Goal: Find specific page/section: Find specific page/section

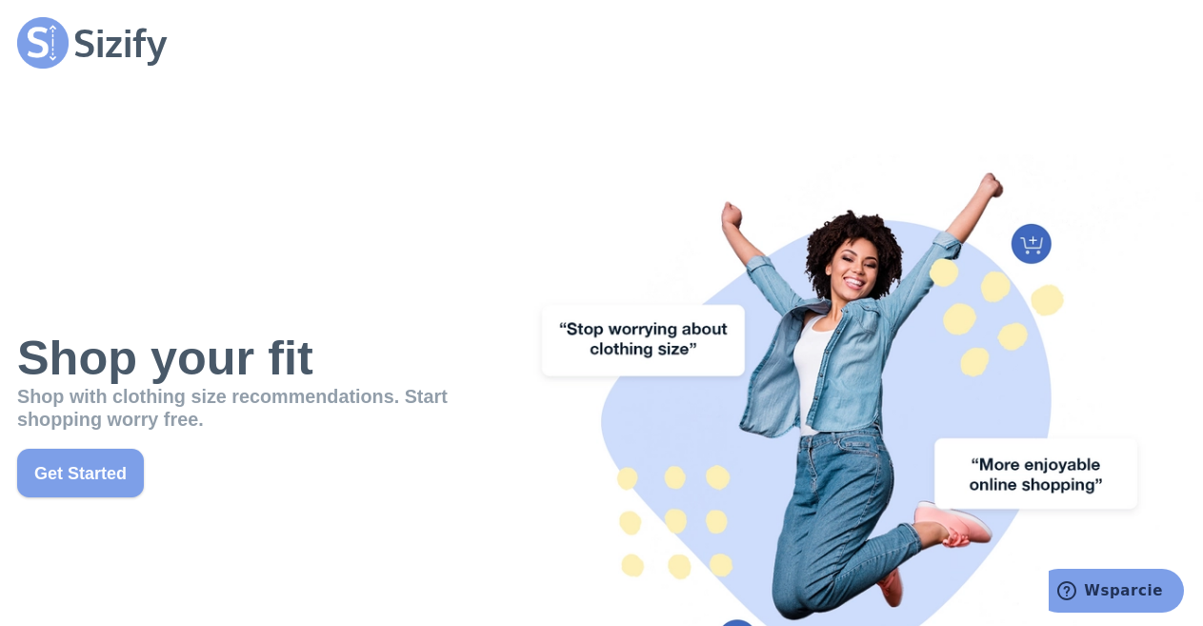
click at [71, 472] on link "Get Started" at bounding box center [80, 473] width 127 height 49
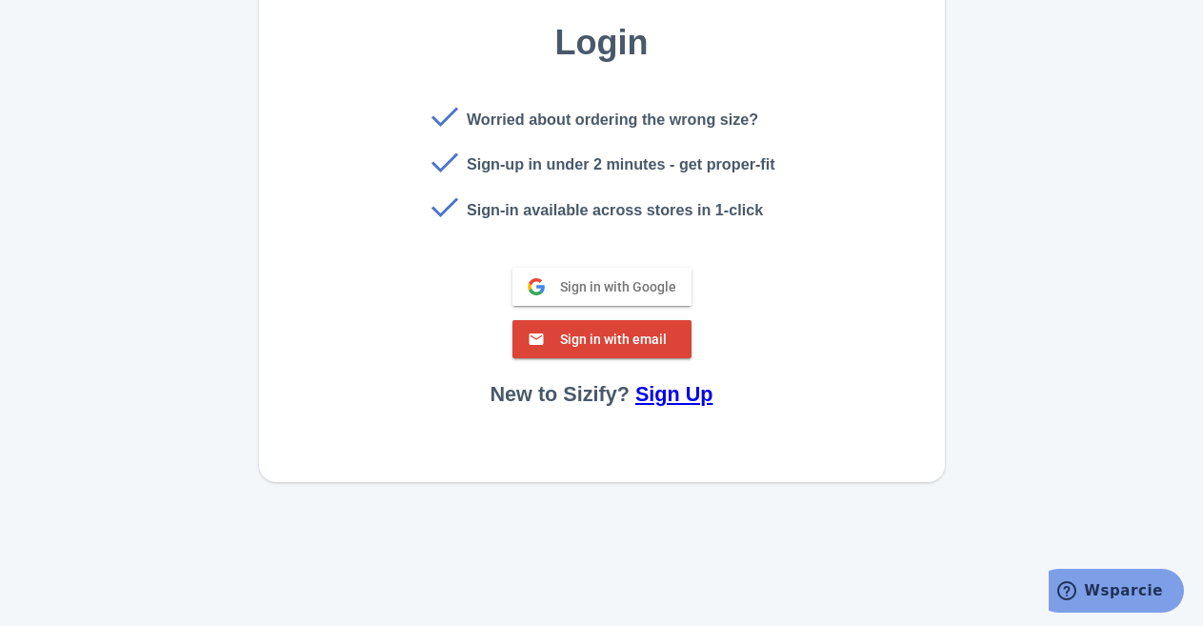
scroll to position [254, 0]
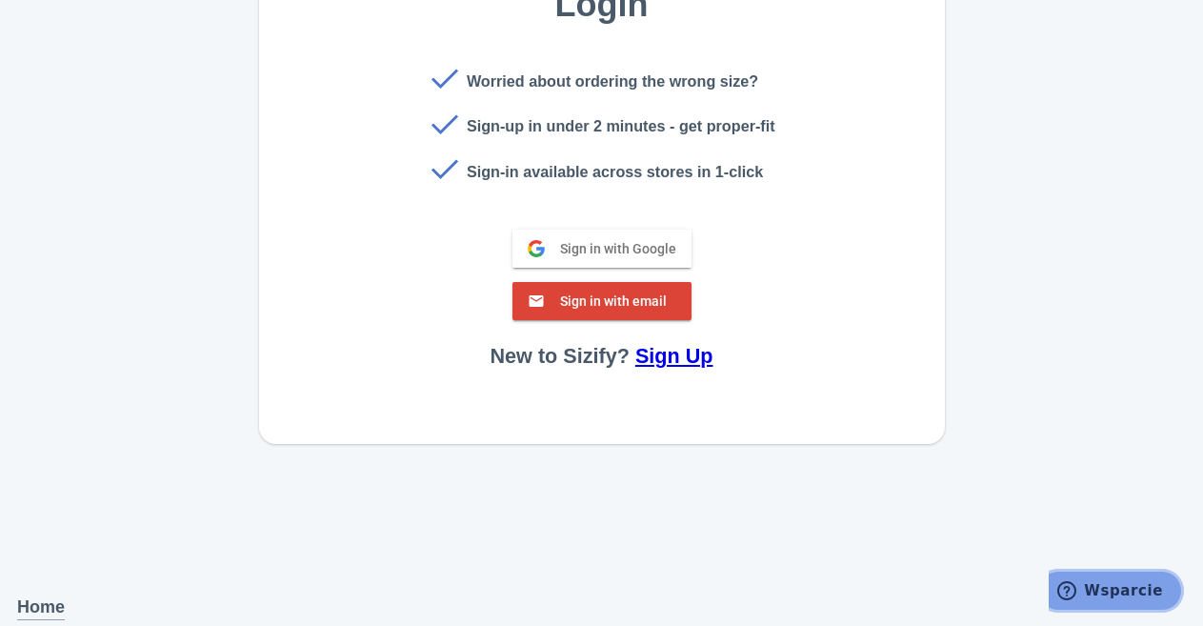
click at [1073, 599] on icon "Wsparcie" at bounding box center [1067, 590] width 19 height 19
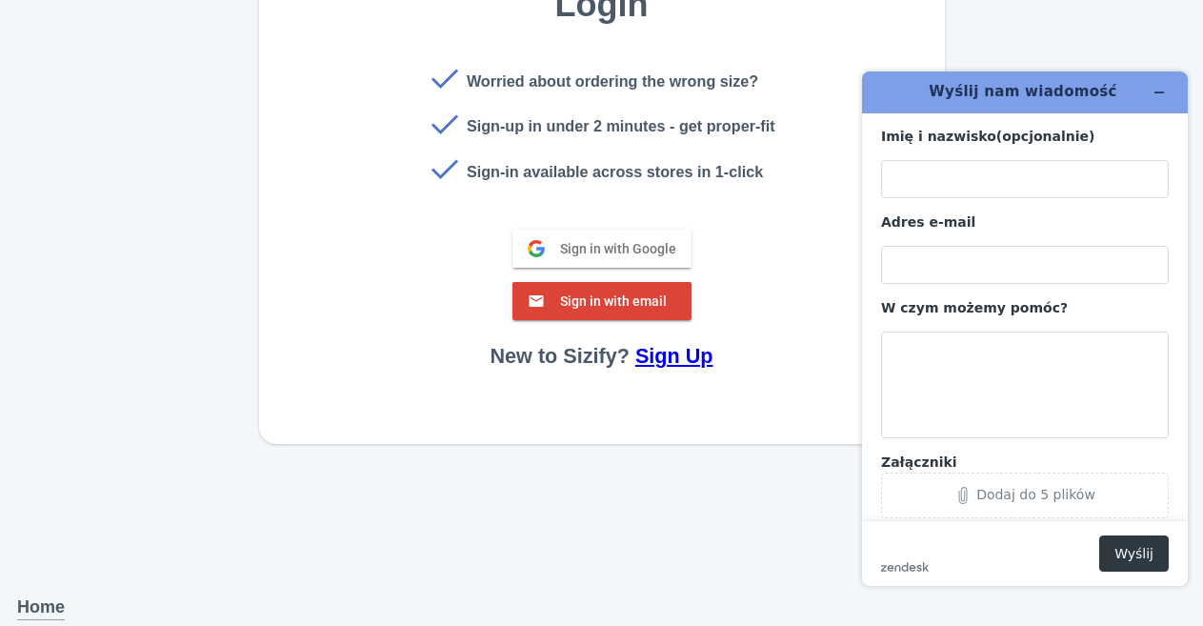
scroll to position [0, 0]
click at [1156, 97] on icon "Zminimalizuj widżet" at bounding box center [1159, 91] width 13 height 13
